Goal: Use online tool/utility: Utilize a website feature to perform a specific function

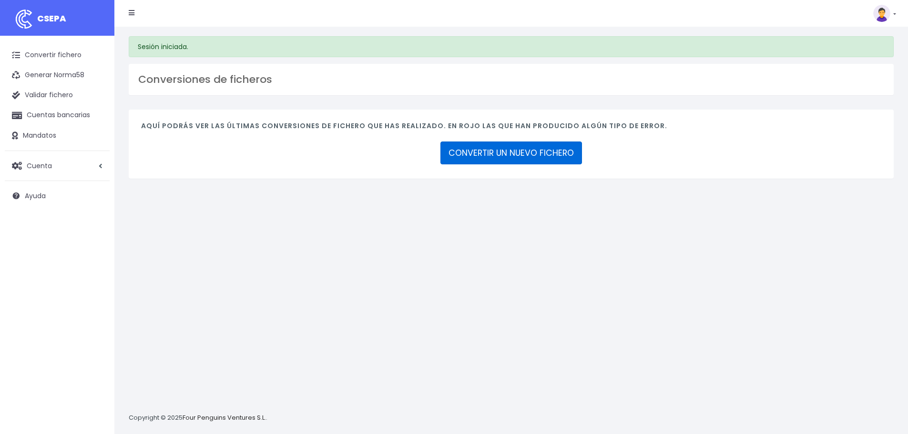
click at [492, 149] on link "CONVERTIR UN NUEVO FICHERO" at bounding box center [512, 153] width 142 height 23
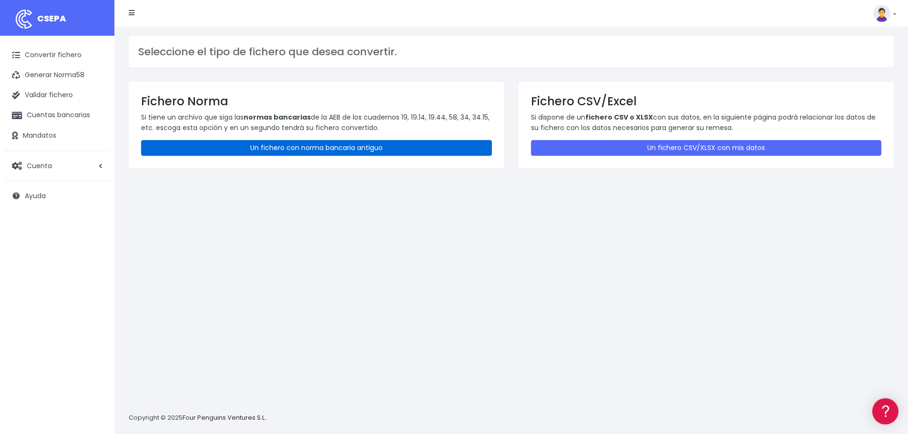
click at [244, 147] on link "Un fichero con norma bancaria antiguo" at bounding box center [316, 148] width 351 height 16
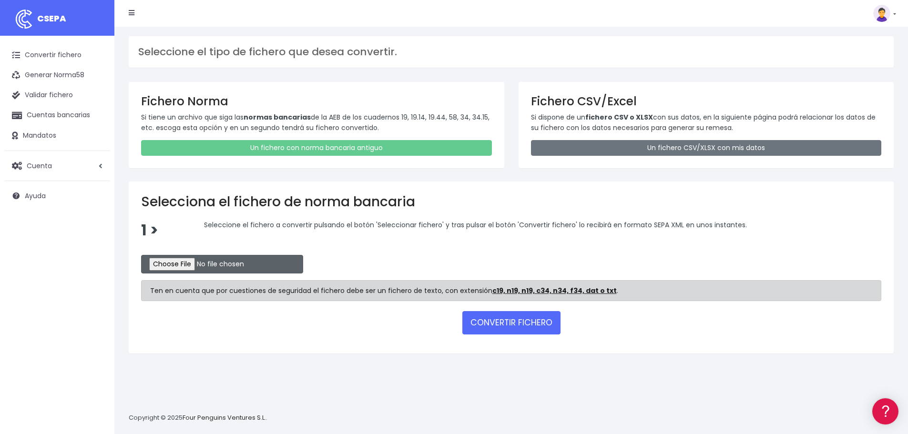
click at [162, 267] on input "file" at bounding box center [222, 264] width 162 height 19
type input "C:\fakepath\1907907BKDINEO.txt"
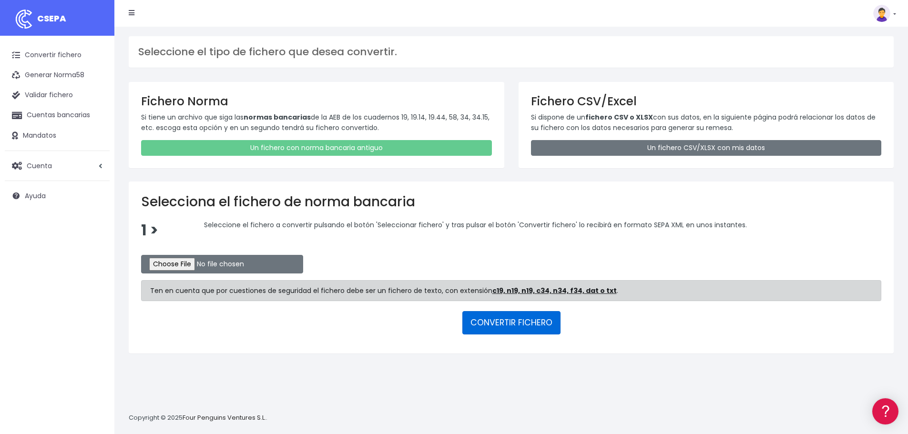
click at [500, 323] on button "CONVERTIR FICHERO" at bounding box center [511, 322] width 98 height 23
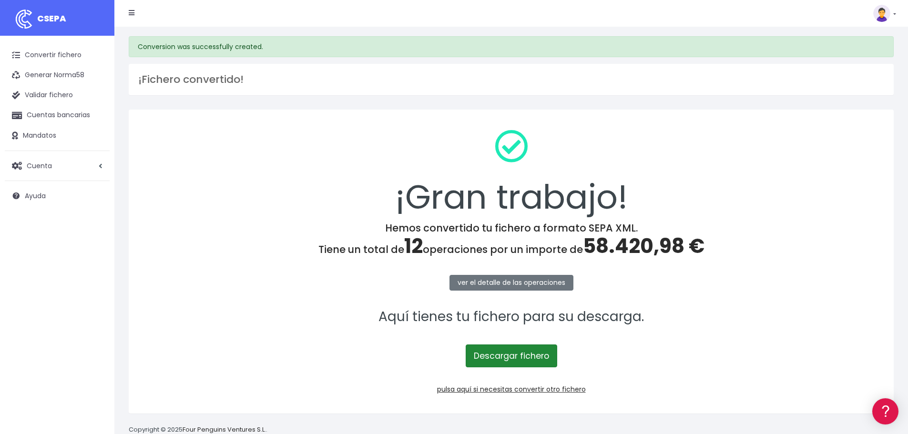
click at [503, 358] on link "Descargar fichero" at bounding box center [512, 356] width 92 height 23
